Goal: Task Accomplishment & Management: Complete application form

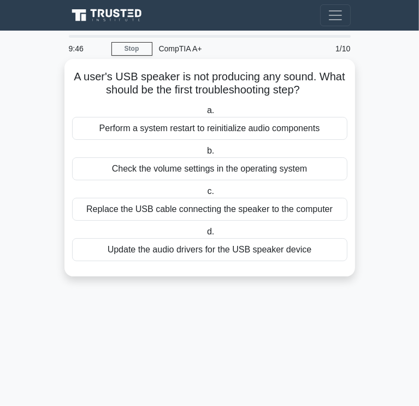
click at [176, 172] on div "Check the volume settings in the operating system" at bounding box center [210, 168] width 276 height 23
click at [205, 155] on input "b. Check the volume settings in the operating system" at bounding box center [205, 151] width 0 height 7
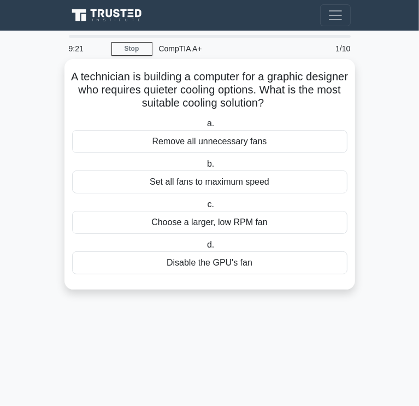
click at [182, 223] on div "Choose a larger, low RPM fan" at bounding box center [210, 222] width 276 height 23
click at [205, 208] on input "c. Choose a larger, low RPM fan" at bounding box center [205, 204] width 0 height 7
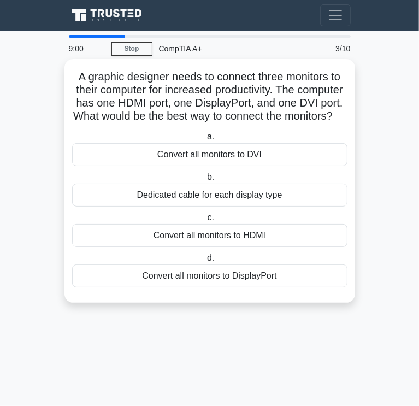
click at [151, 226] on label "c. Convert all monitors to HDMI" at bounding box center [210, 229] width 276 height 36
click at [205, 221] on input "c. Convert all monitors to HDMI" at bounding box center [205, 217] width 0 height 7
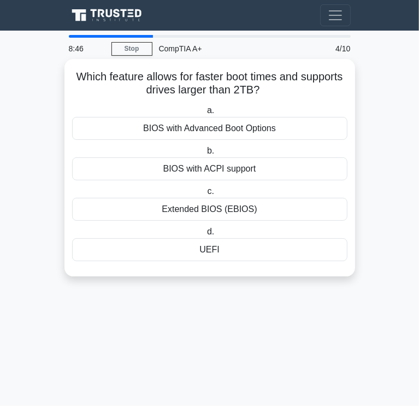
click at [171, 144] on label "b. BIOS with ACPI support" at bounding box center [210, 162] width 276 height 36
click at [205, 148] on input "b. BIOS with ACPI support" at bounding box center [205, 151] width 0 height 7
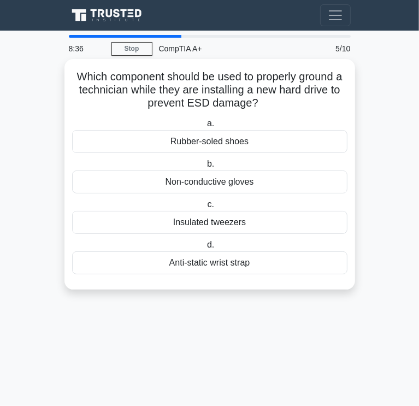
click at [177, 262] on div "Anti-static wrist strap" at bounding box center [210, 262] width 276 height 23
click at [205, 249] on input "d. Anti-static wrist strap" at bounding box center [205, 245] width 0 height 7
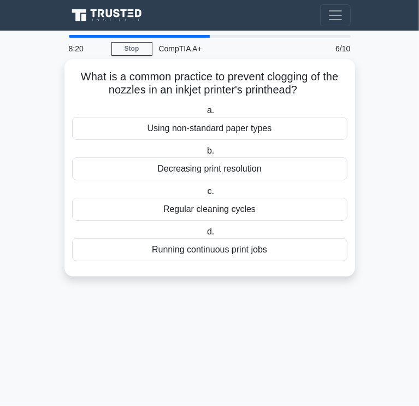
click at [160, 125] on div "Using non-standard paper types" at bounding box center [210, 128] width 276 height 23
click at [205, 114] on input "a. Using non-standard paper types" at bounding box center [205, 110] width 0 height 7
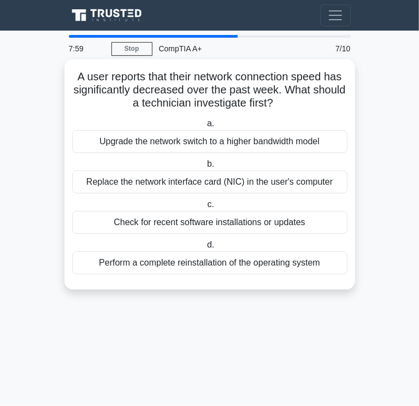
click at [131, 221] on div "Check for recent software installations or updates" at bounding box center [210, 222] width 276 height 23
click at [205, 208] on input "c. Check for recent software installations or updates" at bounding box center [205, 204] width 0 height 7
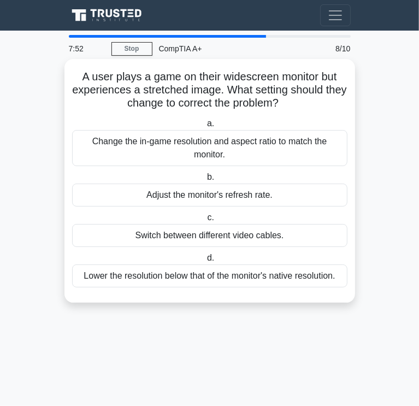
click at [139, 146] on div "Change the in-game resolution and aspect ratio to match the monitor." at bounding box center [210, 148] width 276 height 36
click at [205, 127] on input "a. Change the in-game resolution and aspect ratio to match the monitor." at bounding box center [205, 123] width 0 height 7
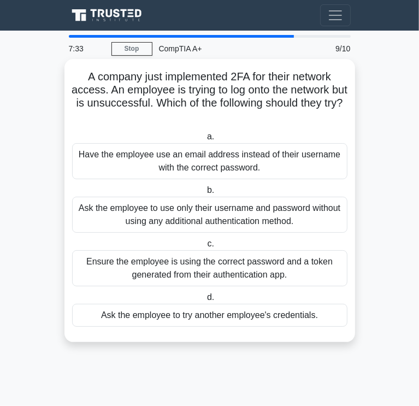
click at [102, 266] on div "Ensure the employee is using the correct password and a token generated from th…" at bounding box center [210, 268] width 276 height 36
click at [205, 248] on input "c. Ensure the employee is using the correct password and a token generated from…" at bounding box center [205, 244] width 0 height 7
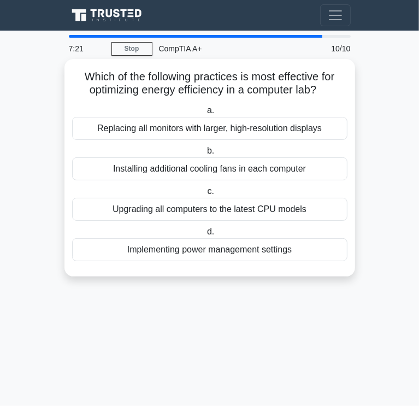
click at [144, 261] on div "a. Replacing all monitors with larger, high-resolution displays b. Installing a…" at bounding box center [210, 183] width 289 height 162
click at [143, 253] on div "Implementing power management settings" at bounding box center [210, 249] width 276 height 23
click at [205, 236] on input "d. Implementing power management settings" at bounding box center [205, 232] width 0 height 7
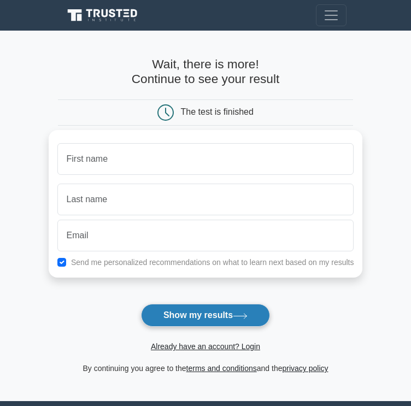
click at [206, 317] on button "Show my results" at bounding box center [205, 315] width 129 height 23
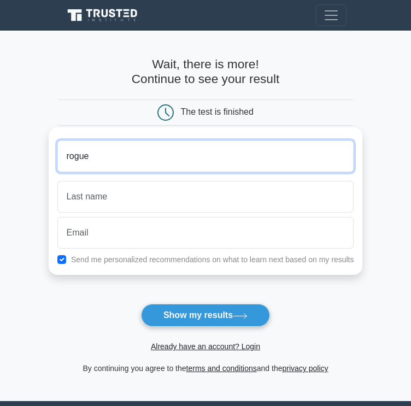
type input "rogue"
click at [141, 304] on button "Show my results" at bounding box center [205, 315] width 129 height 23
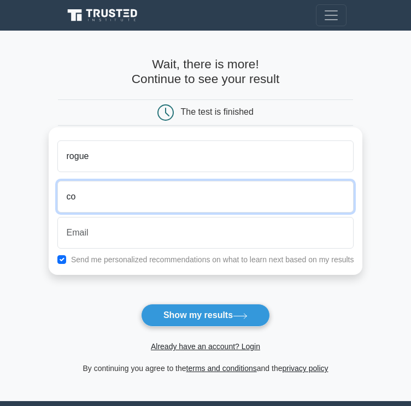
type input "Collins"
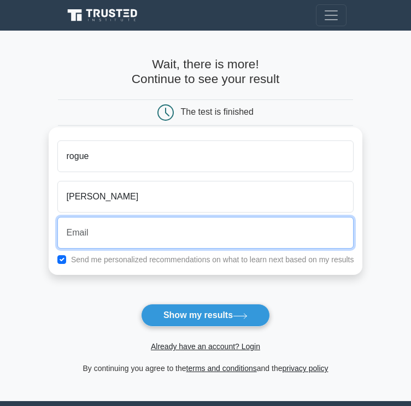
drag, startPoint x: 145, startPoint y: 212, endPoint x: 145, endPoint y: 236, distance: 24.1
click at [145, 236] on input "email" at bounding box center [205, 233] width 297 height 32
type input "felixxfoster@gmail.com"
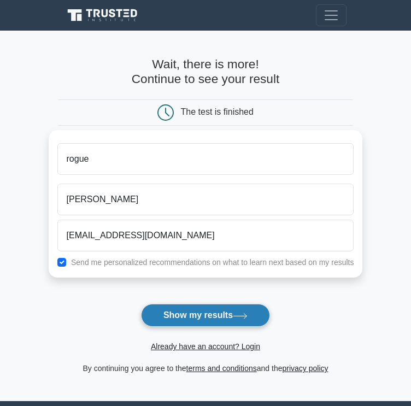
click at [173, 306] on button "Show my results" at bounding box center [205, 315] width 129 height 23
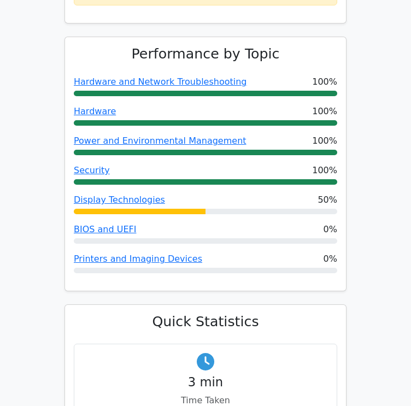
scroll to position [547, 0]
